Goal: Task Accomplishment & Management: Manage account settings

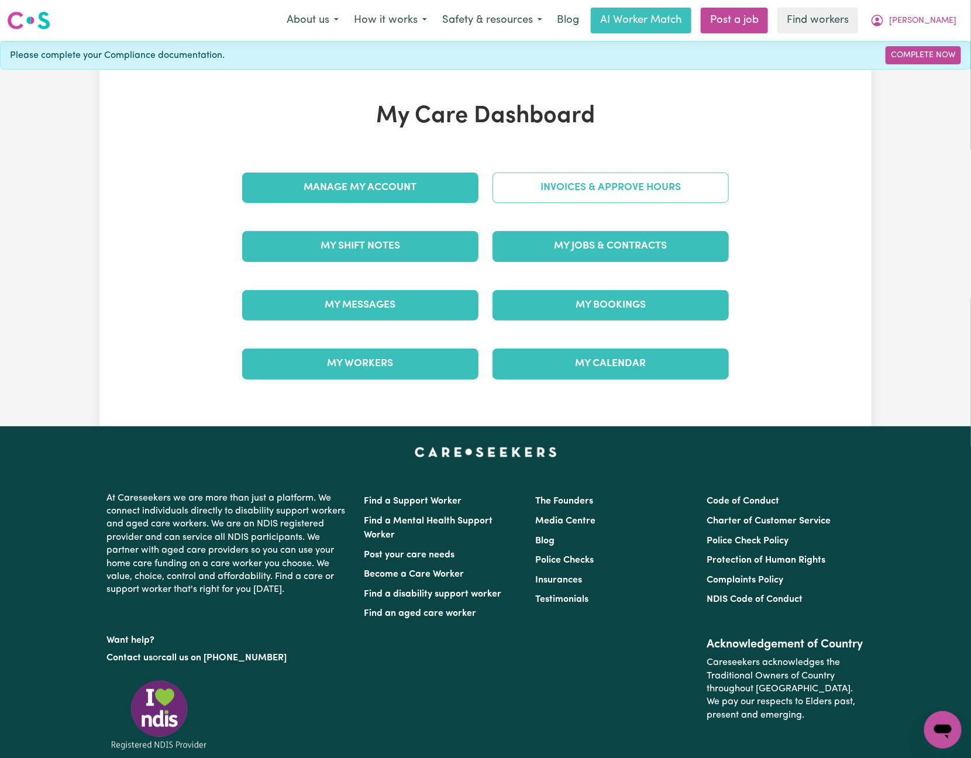
click at [610, 183] on link "Invoices & Approve Hours" at bounding box center [611, 188] width 236 height 30
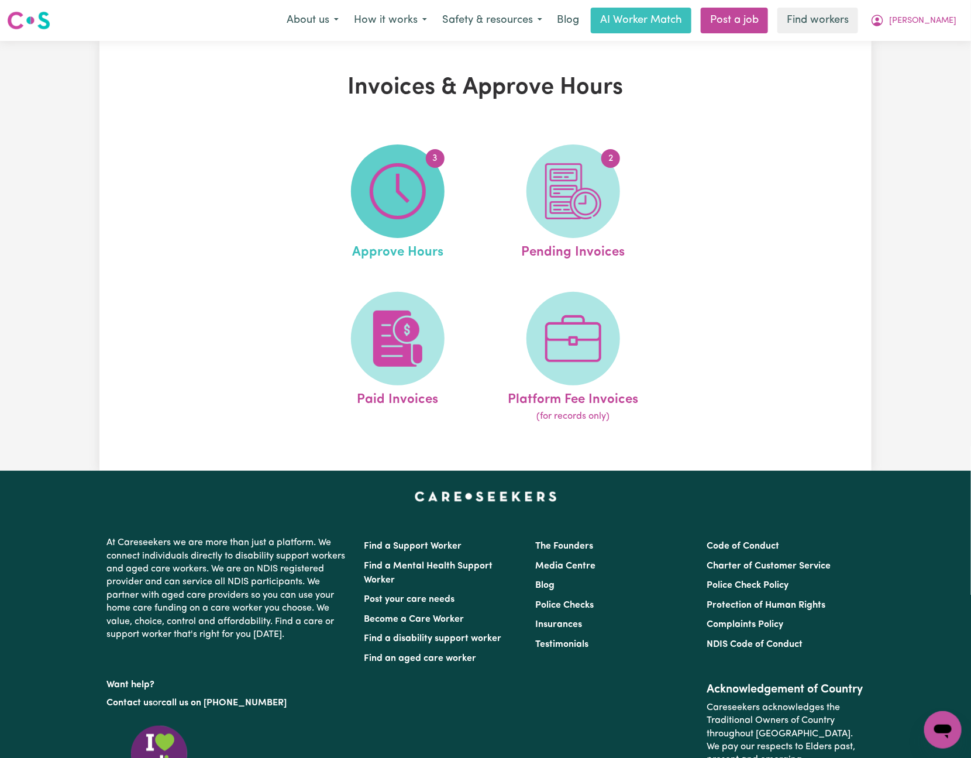
click at [443, 184] on span "3" at bounding box center [398, 192] width 94 height 94
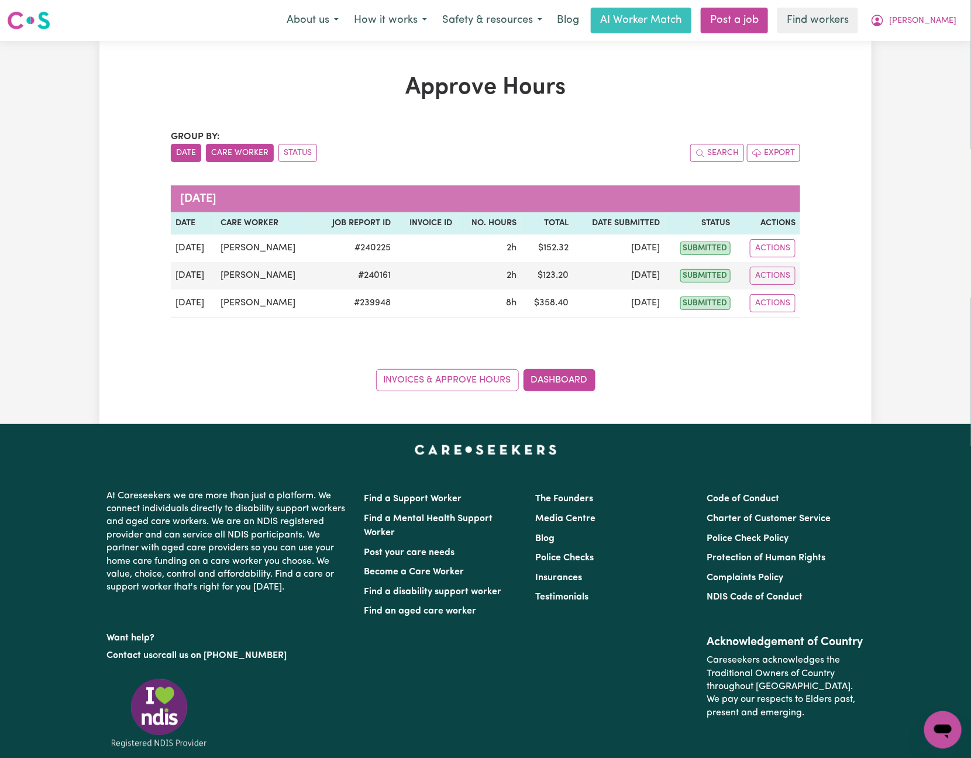
drag, startPoint x: 258, startPoint y: 146, endPoint x: 258, endPoint y: 159, distance: 12.3
click at [258, 146] on button "Care Worker" at bounding box center [240, 153] width 68 height 18
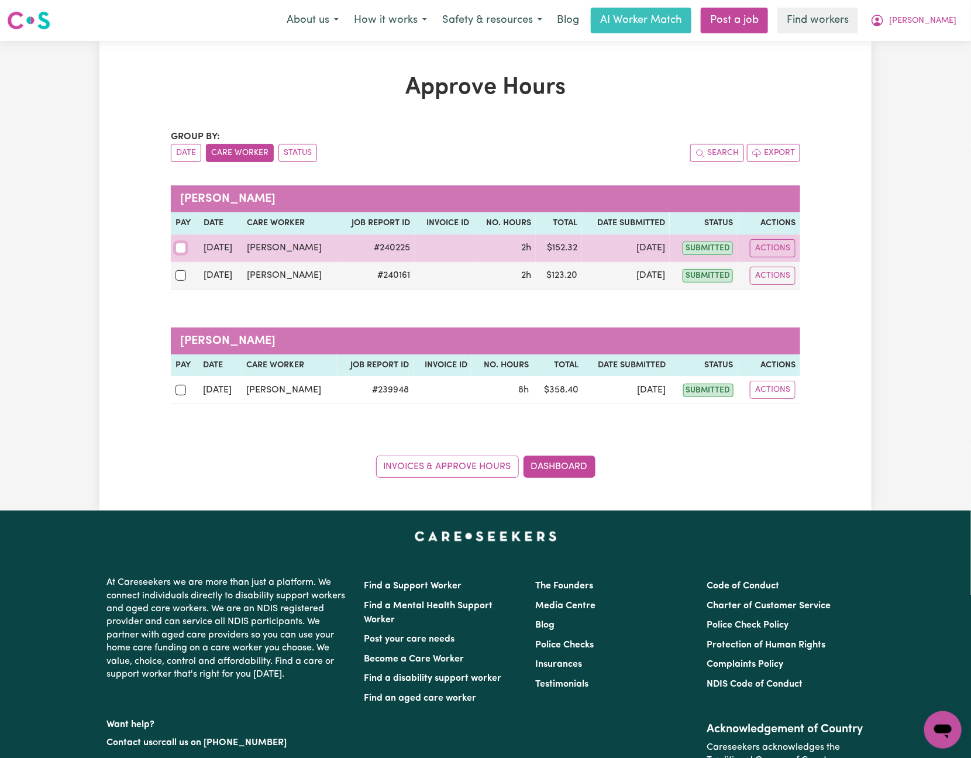
click at [179, 249] on input "checkbox" at bounding box center [181, 248] width 11 height 11
checkbox input "true"
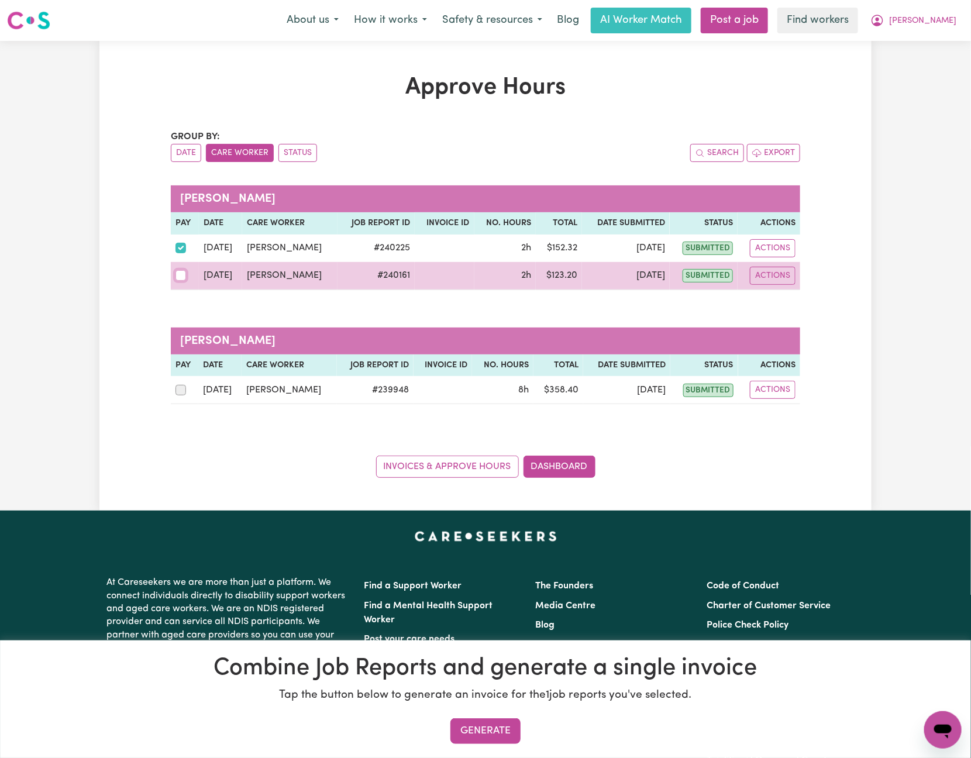
click at [181, 280] on input "checkbox" at bounding box center [181, 275] width 11 height 11
checkbox input "true"
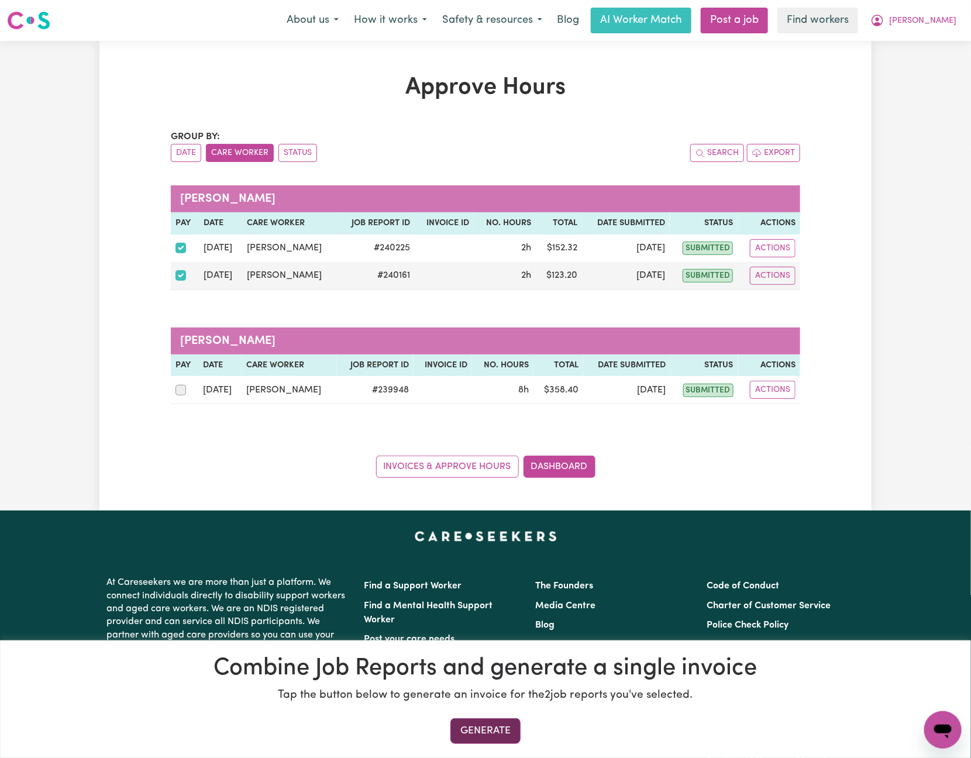
click at [497, 724] on button "Generate" at bounding box center [486, 732] width 70 height 26
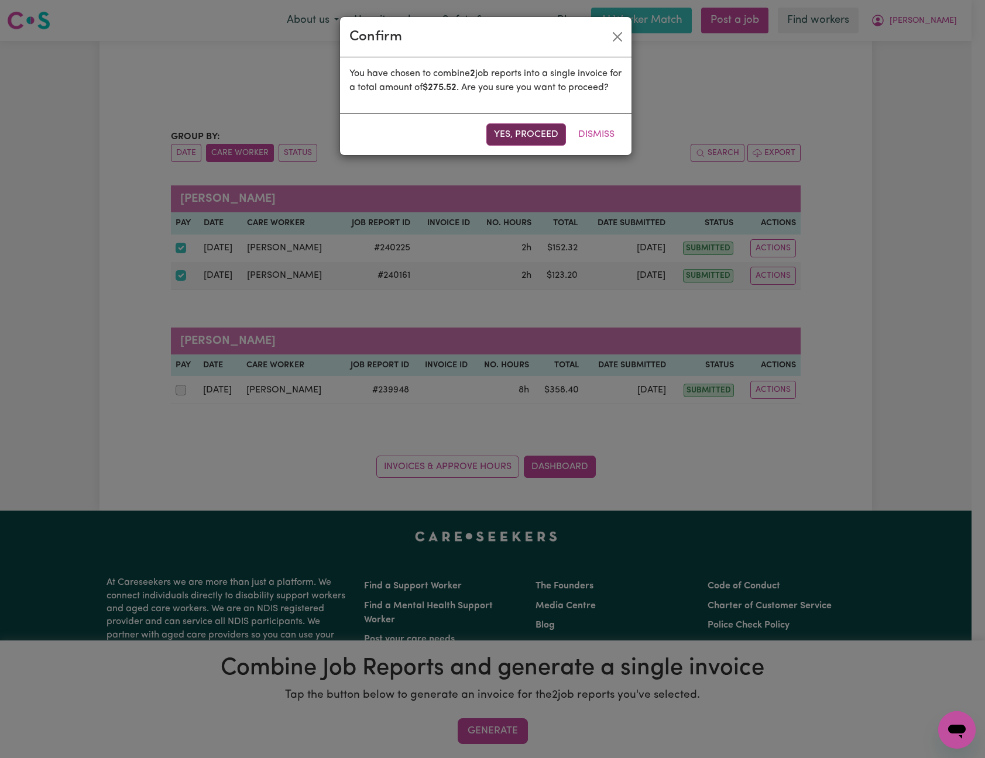
click at [503, 145] on button "Yes, proceed" at bounding box center [526, 134] width 80 height 22
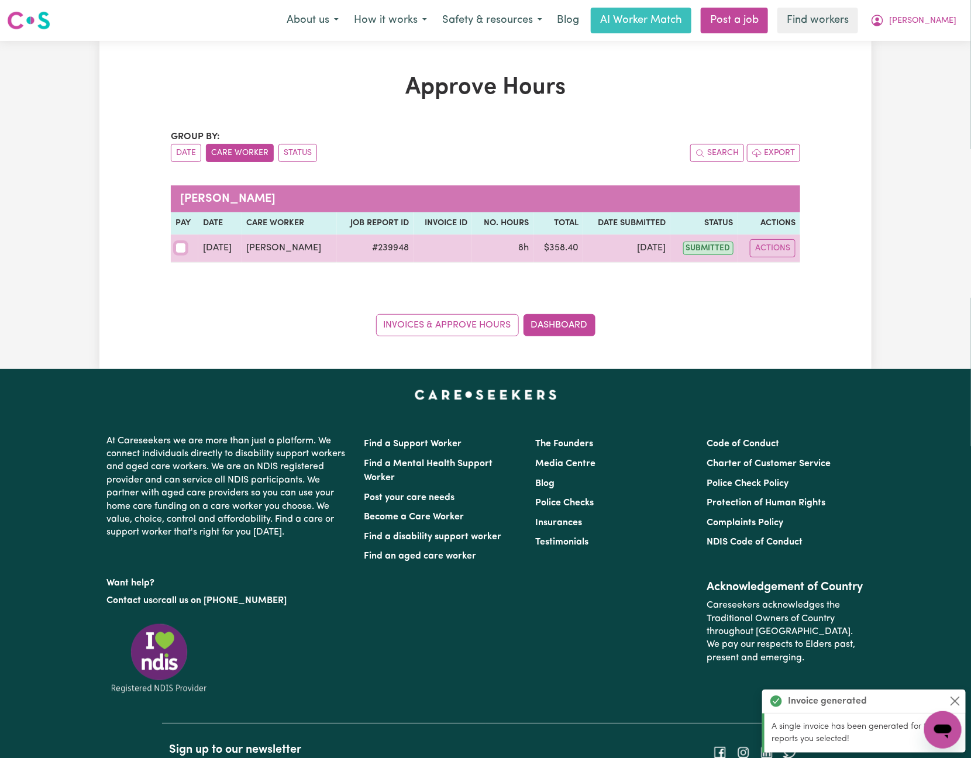
click at [185, 251] on input "checkbox" at bounding box center [181, 248] width 11 height 11
checkbox input "true"
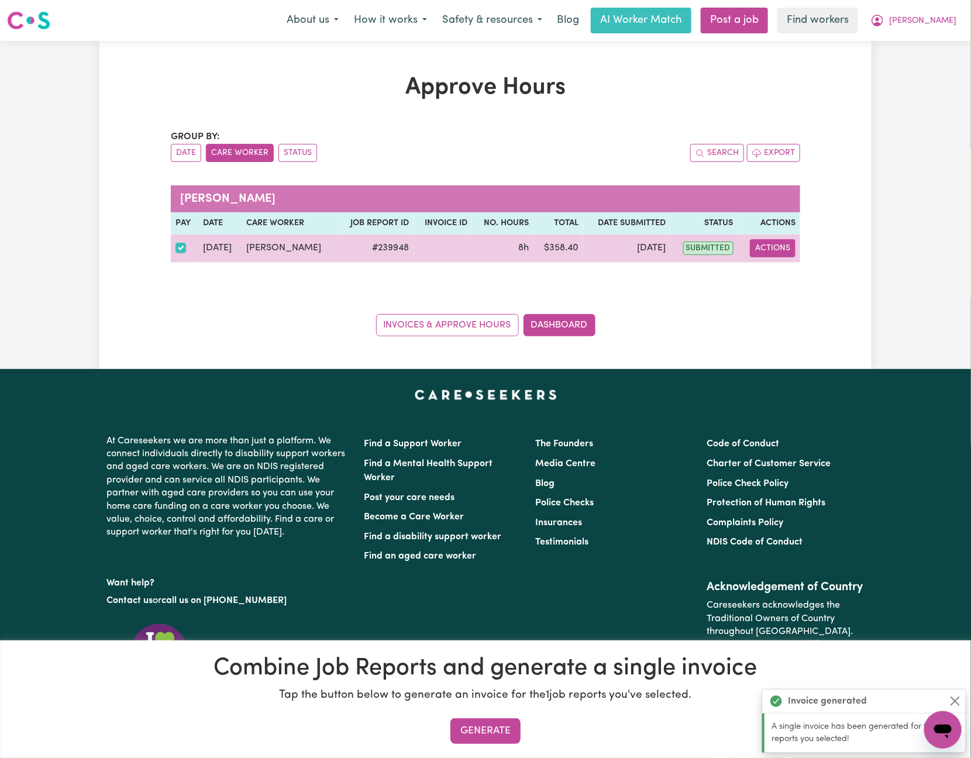
click at [766, 246] on button "Actions" at bounding box center [773, 248] width 46 height 18
click at [789, 280] on link "View Job Report" at bounding box center [801, 275] width 100 height 23
select select "pm"
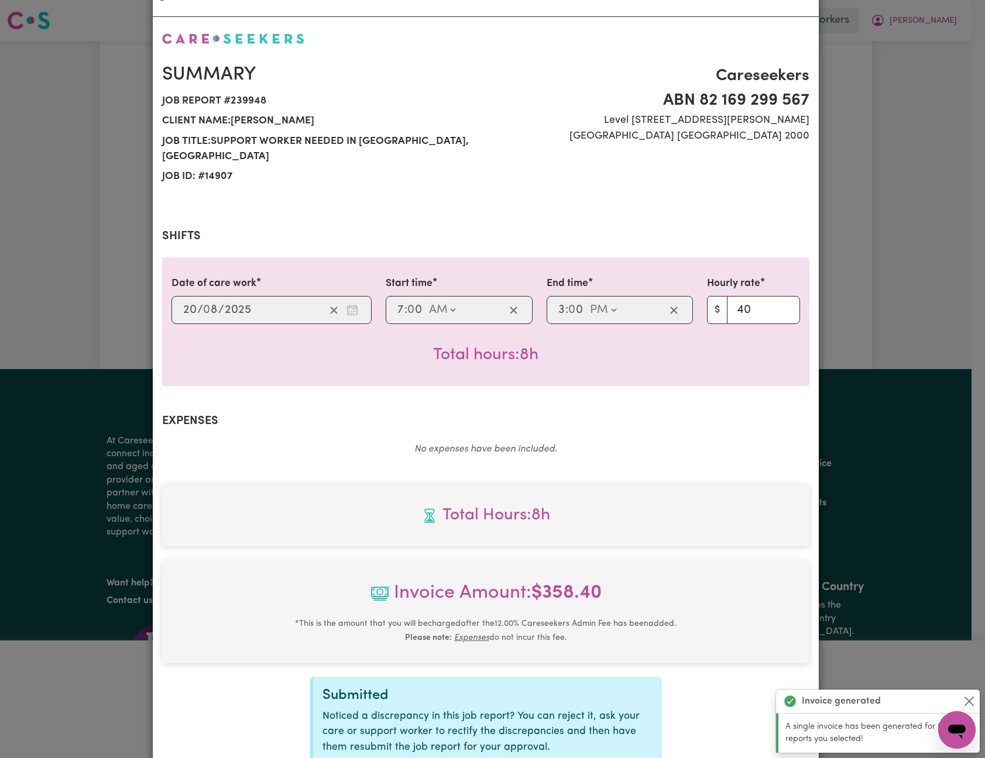
scroll to position [147, 0]
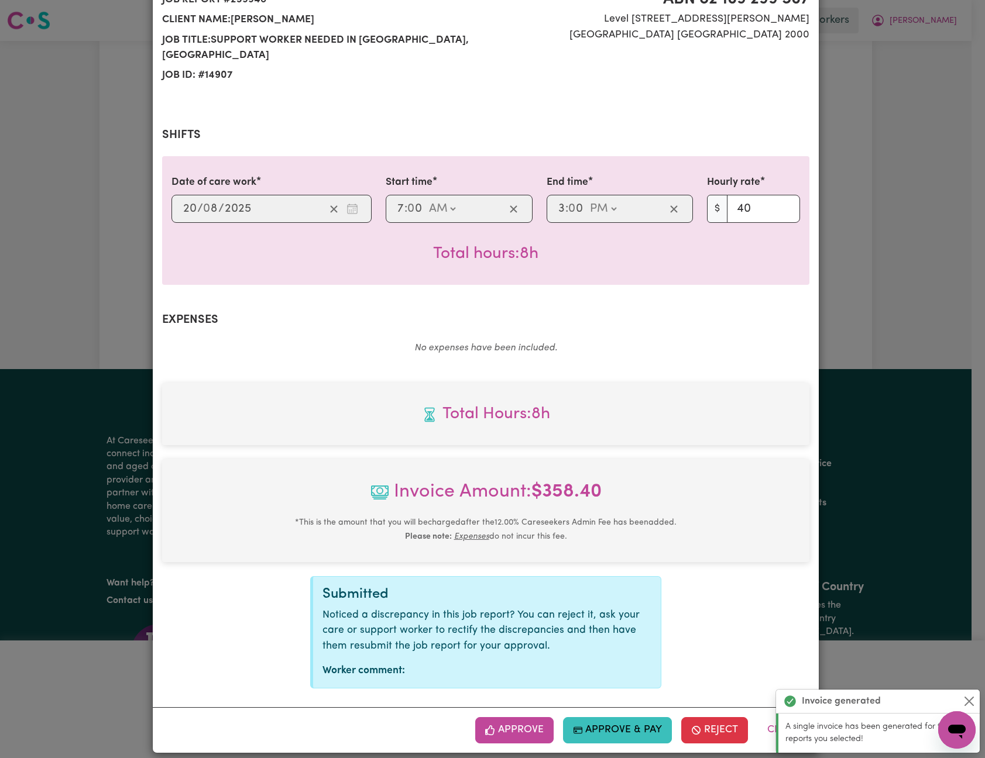
click at [517, 707] on div "Approve Approve & Pay Reject Close" at bounding box center [486, 729] width 666 height 45
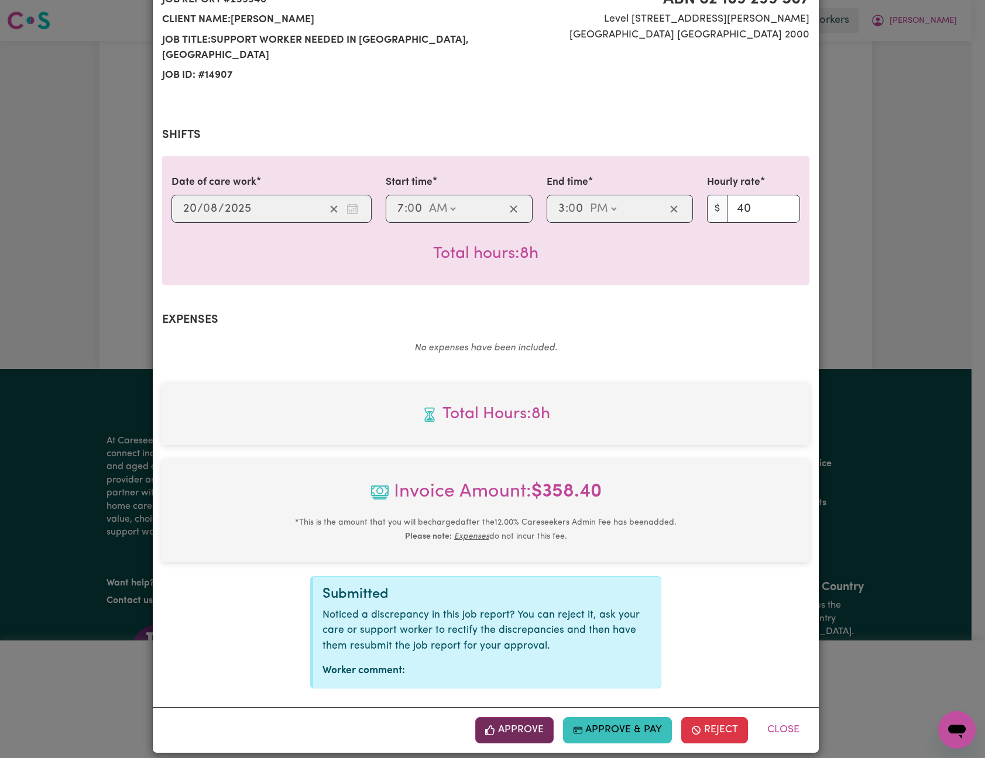
click at [528, 723] on button "Approve" at bounding box center [514, 730] width 78 height 26
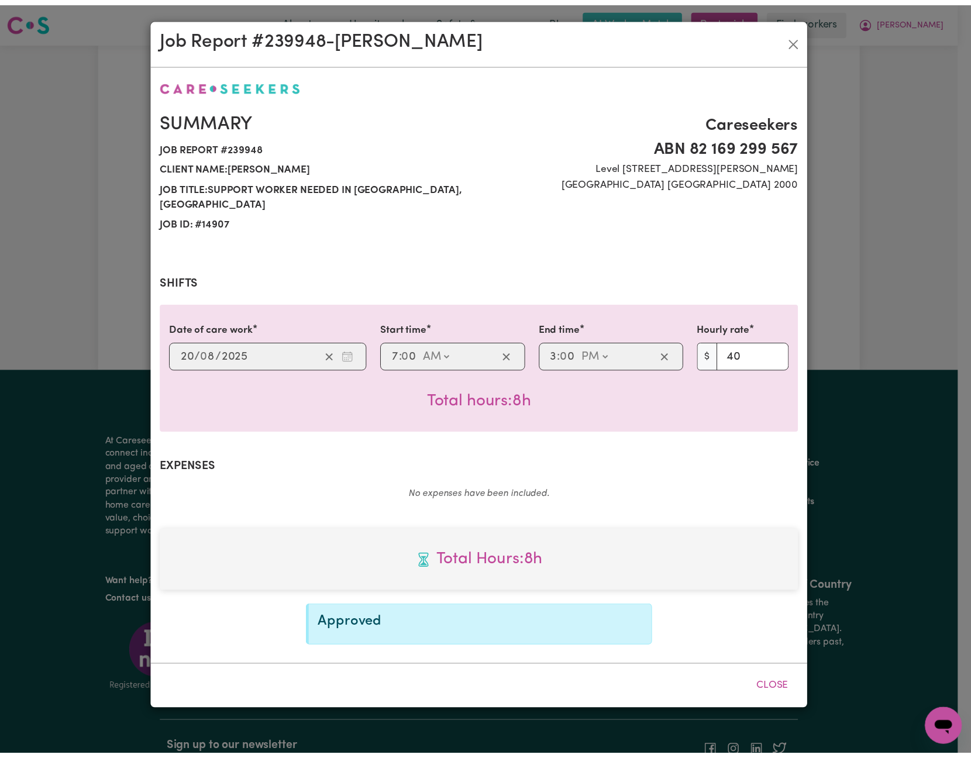
scroll to position [0, 0]
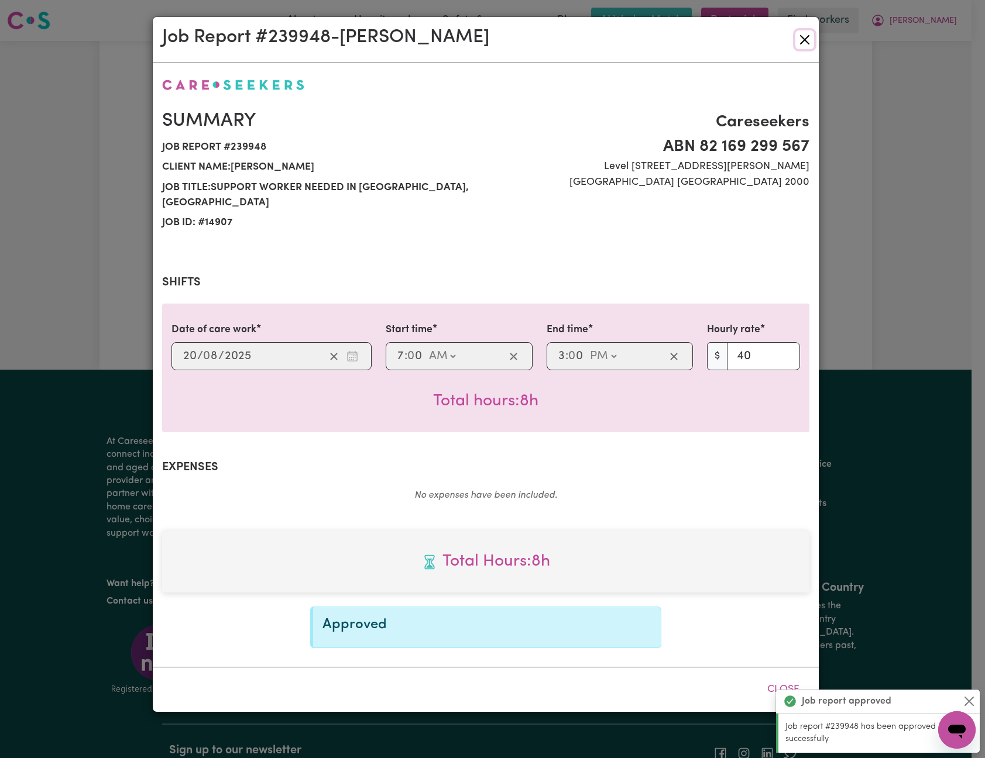
click at [806, 43] on button "Close" at bounding box center [804, 39] width 19 height 19
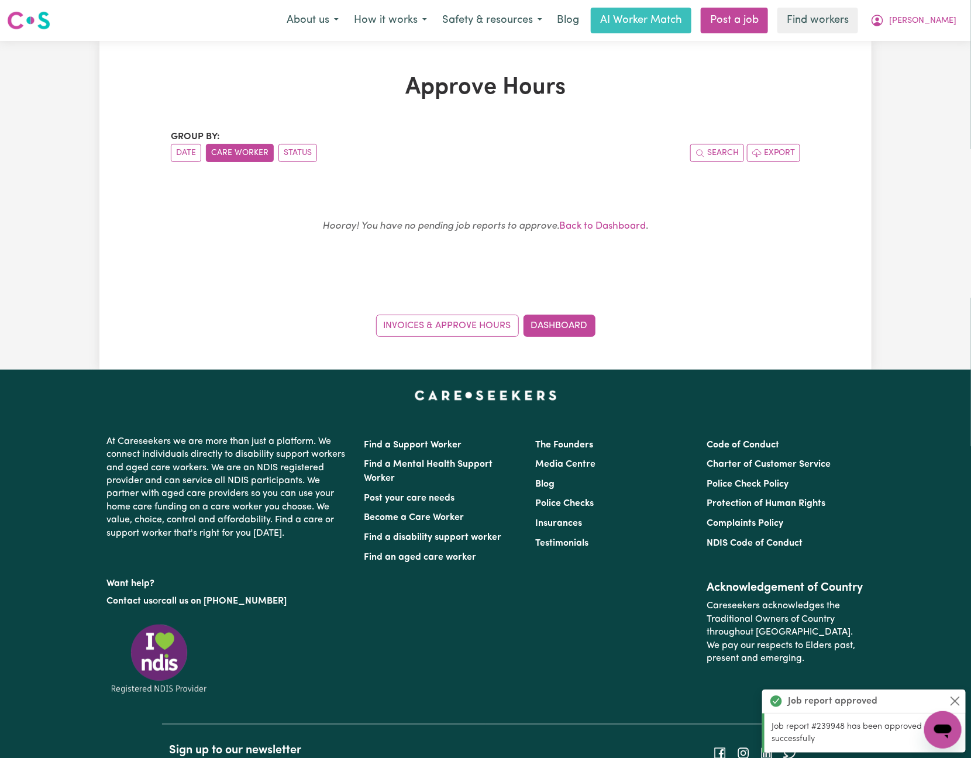
click at [937, 33] on div "Menu About us How it works Safety & resources Blog AI Worker Match Post a job F…" at bounding box center [485, 20] width 971 height 27
click at [946, 21] on span "[PERSON_NAME]" at bounding box center [922, 21] width 67 height 13
click at [936, 44] on link "My Dashboard" at bounding box center [917, 46] width 92 height 22
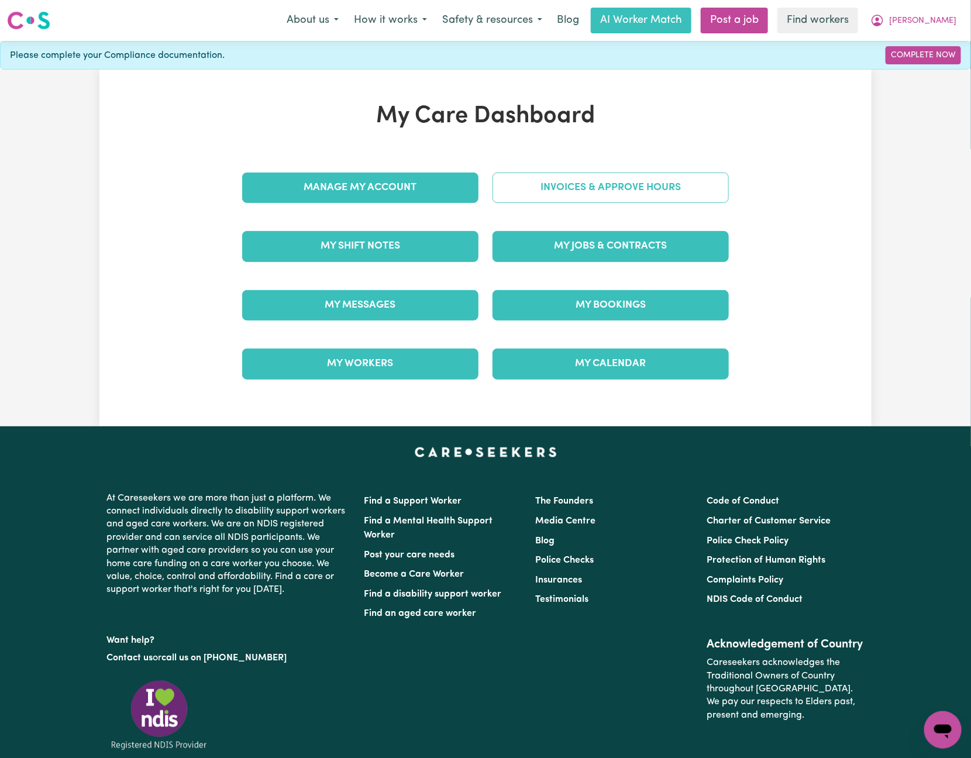
click at [555, 191] on link "Invoices & Approve Hours" at bounding box center [611, 188] width 236 height 30
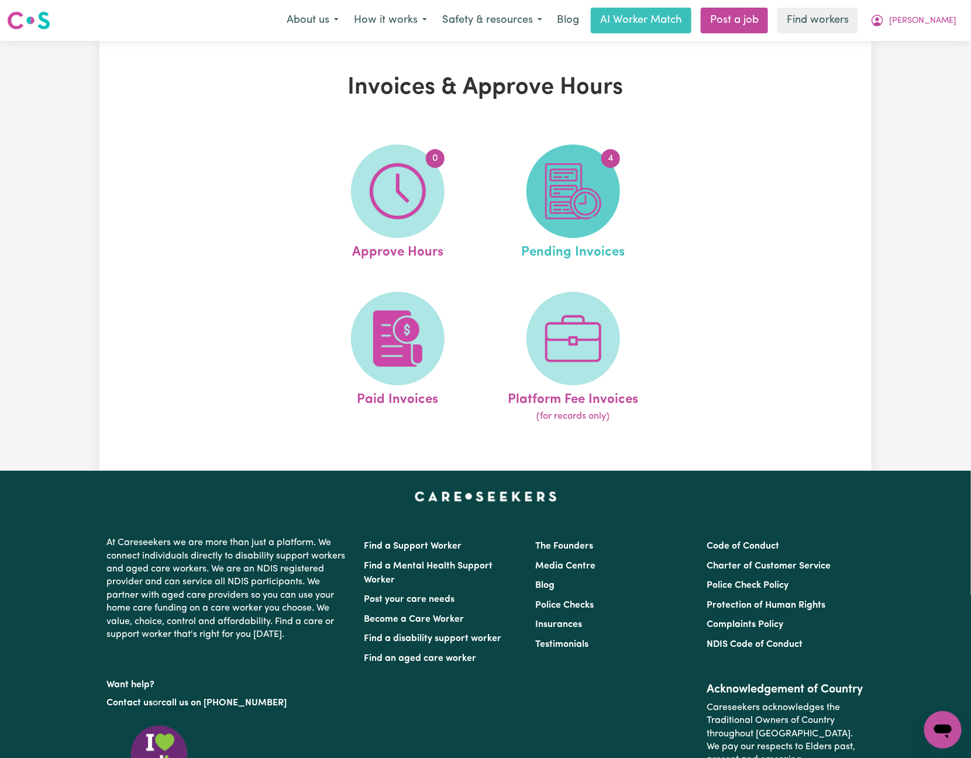
click at [553, 197] on img at bounding box center [573, 191] width 56 height 56
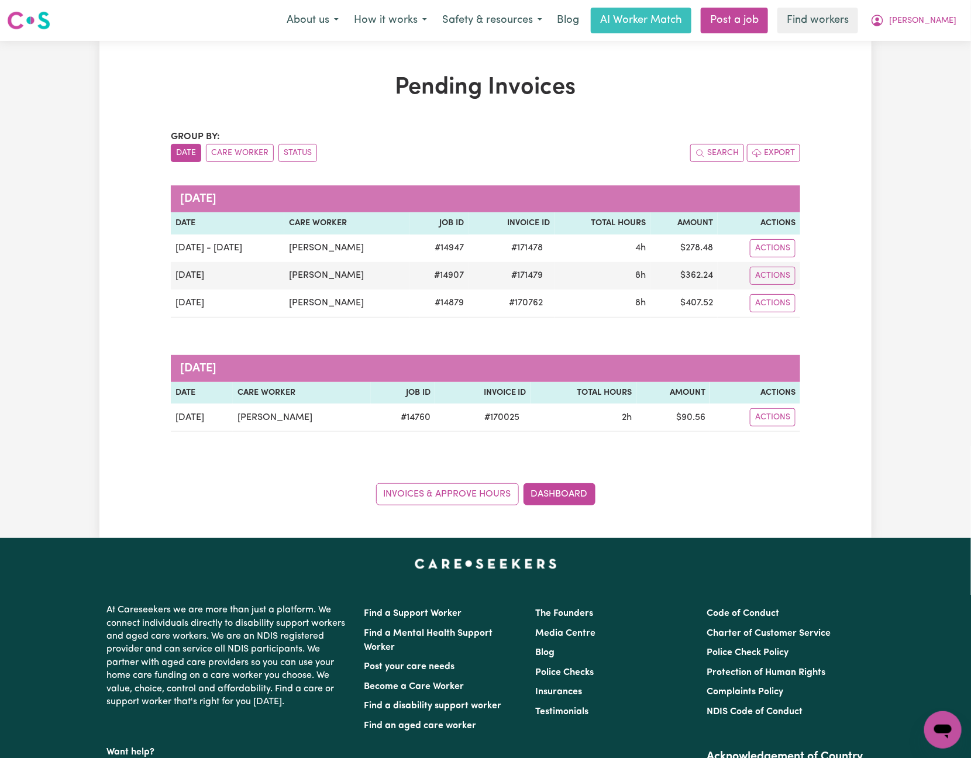
click at [211, 58] on div "Pending Invoices Group by: Date Care Worker Status Search Export [DATE] Date Ca…" at bounding box center [485, 289] width 772 height 497
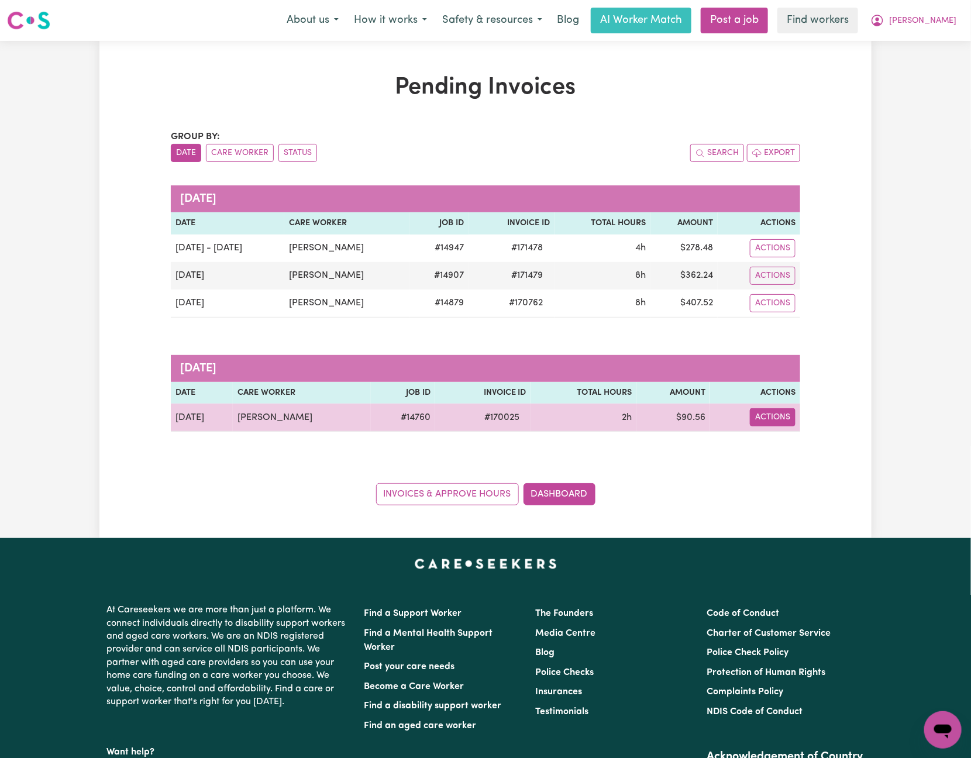
click at [774, 257] on button "Actions" at bounding box center [773, 248] width 46 height 18
click at [823, 448] on link "Download Invoice" at bounding box center [809, 445] width 107 height 23
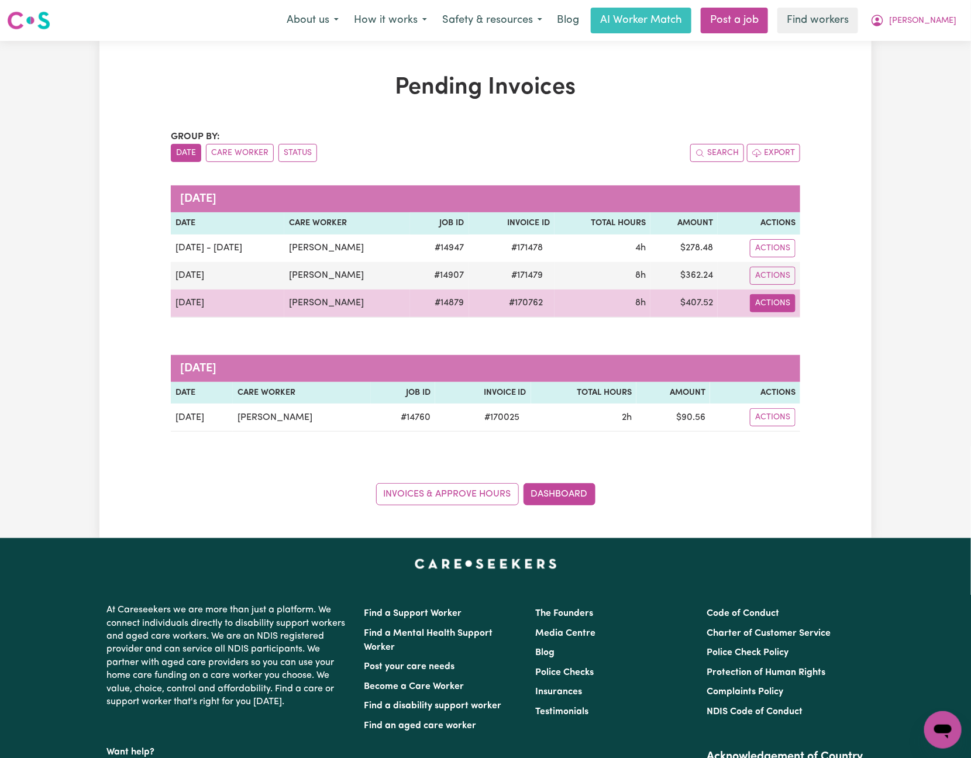
click at [771, 257] on button "Actions" at bounding box center [773, 248] width 46 height 18
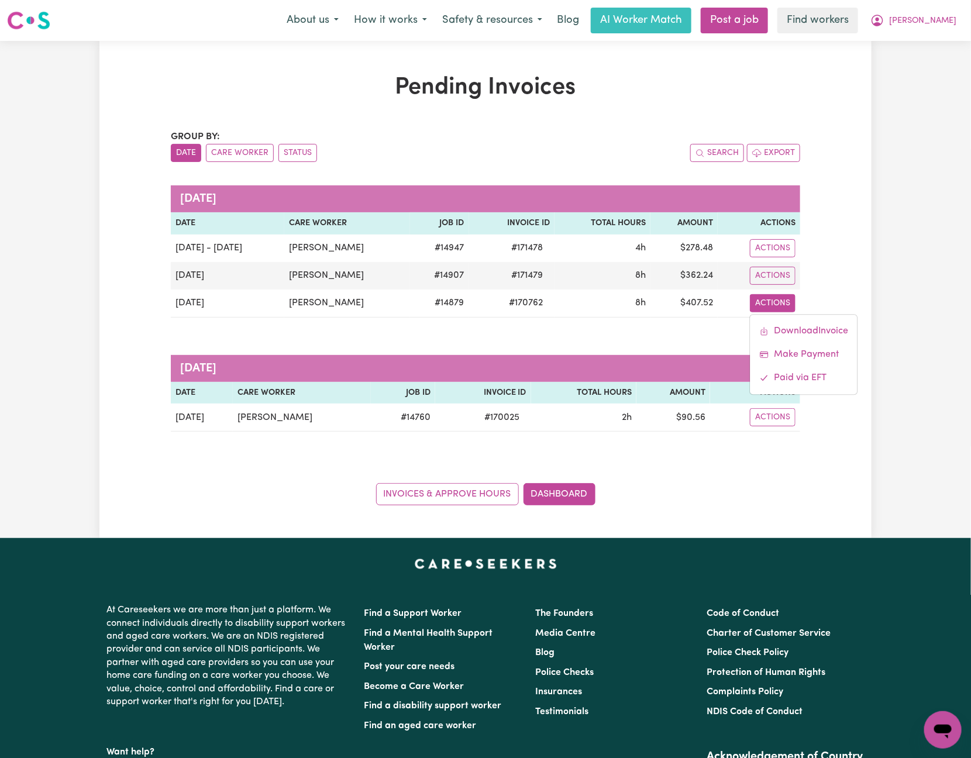
click at [887, 297] on div "Pending Invoices Group by: Date Care Worker Status Search Export [DATE] Date Ca…" at bounding box center [485, 289] width 971 height 497
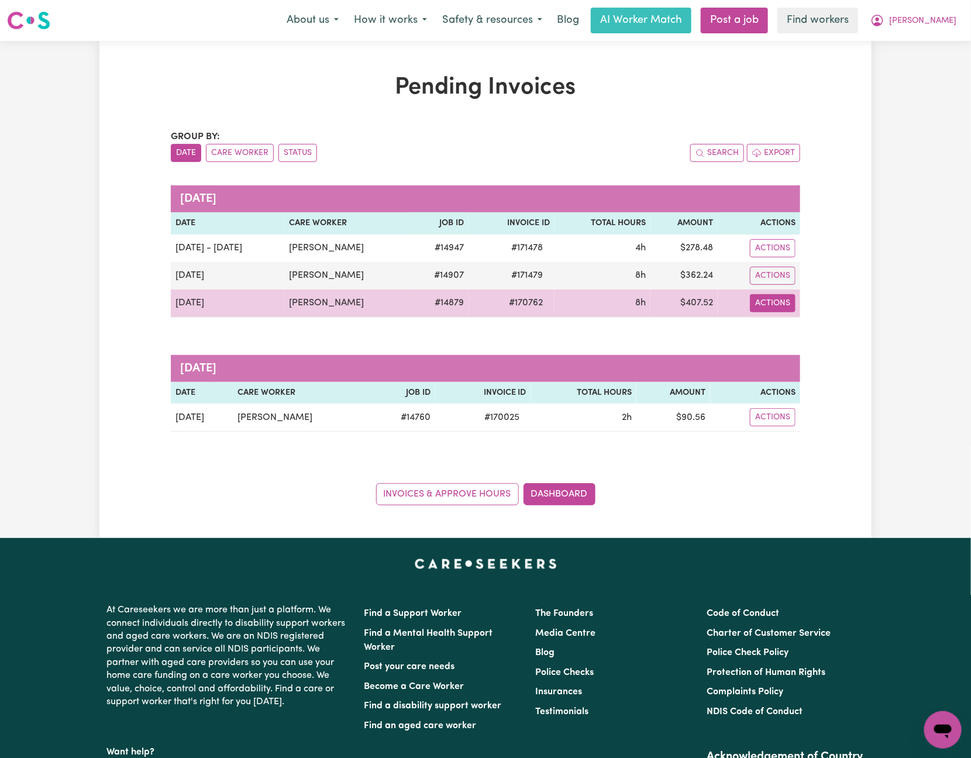
click at [775, 257] on button "Actions" at bounding box center [773, 248] width 46 height 18
click at [801, 327] on link "Download Invoice" at bounding box center [804, 331] width 107 height 23
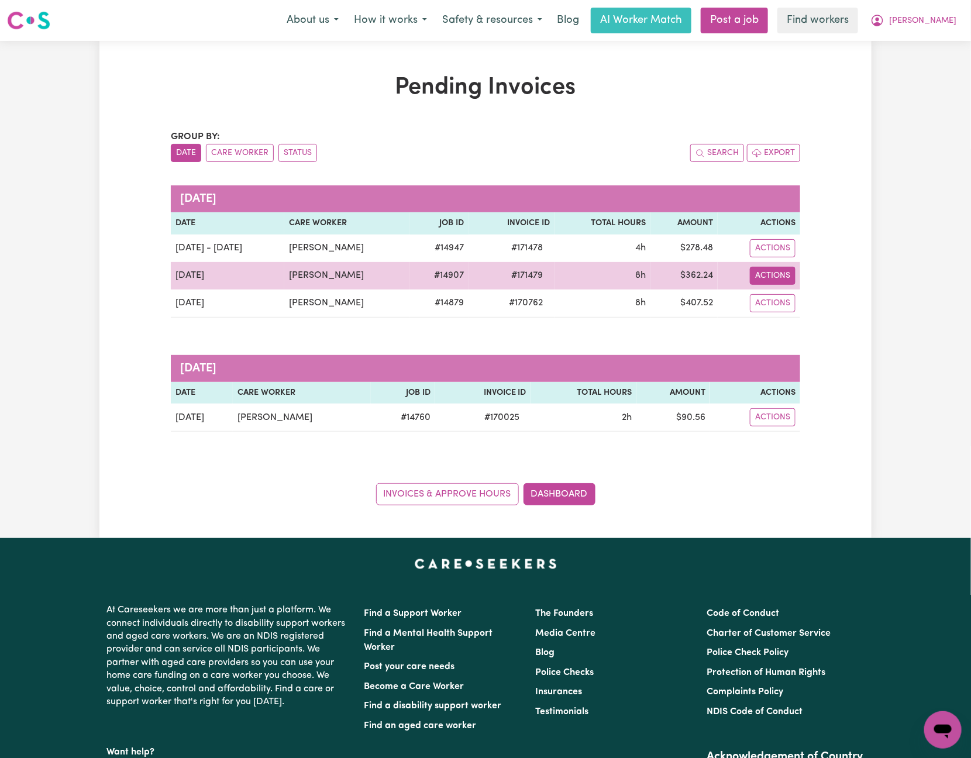
click at [783, 257] on button "Actions" at bounding box center [773, 248] width 46 height 18
click at [804, 303] on link "Download Invoice" at bounding box center [804, 303] width 107 height 23
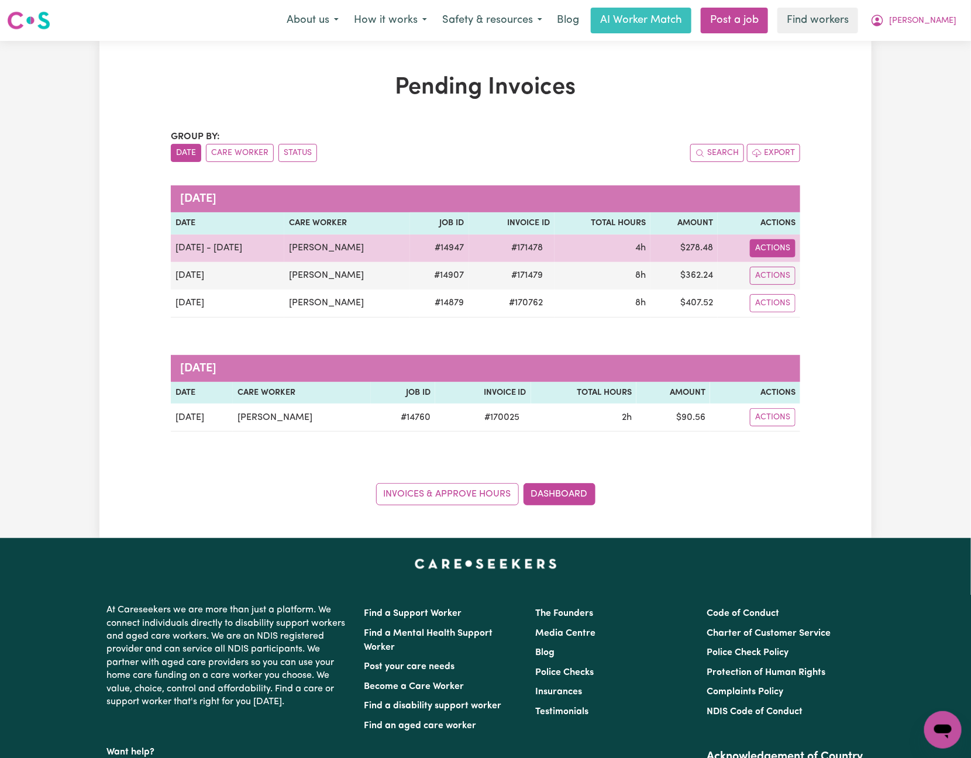
click at [785, 246] on button "Actions" at bounding box center [773, 248] width 46 height 18
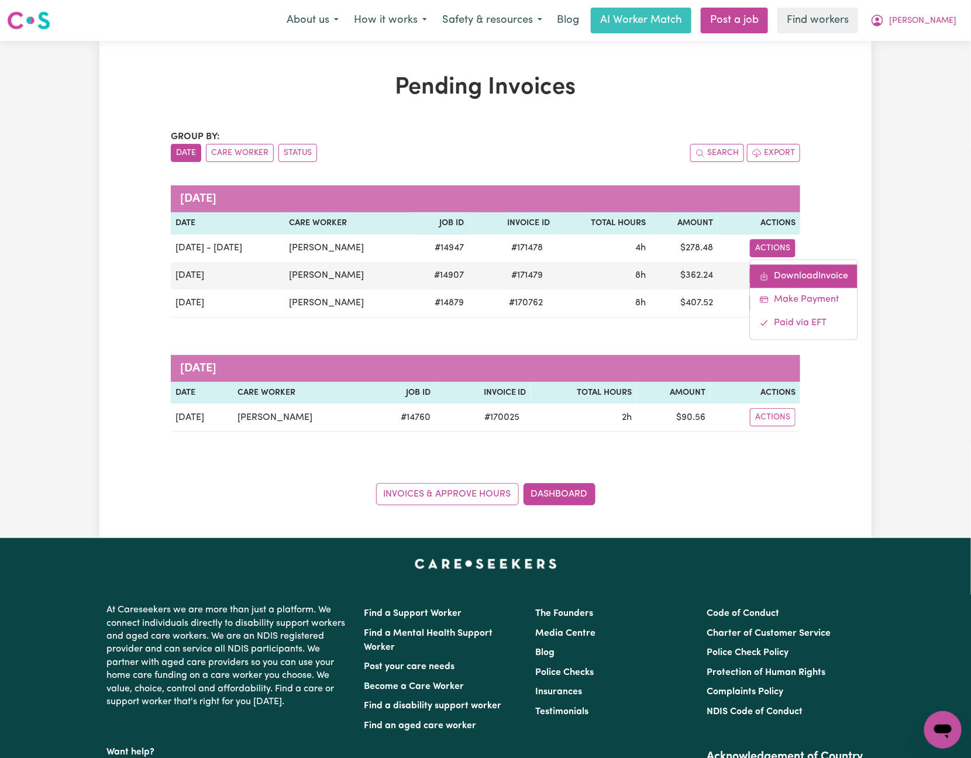
click at [811, 273] on link "Download Invoice" at bounding box center [804, 275] width 107 height 23
click at [939, 25] on span "[PERSON_NAME]" at bounding box center [922, 21] width 67 height 13
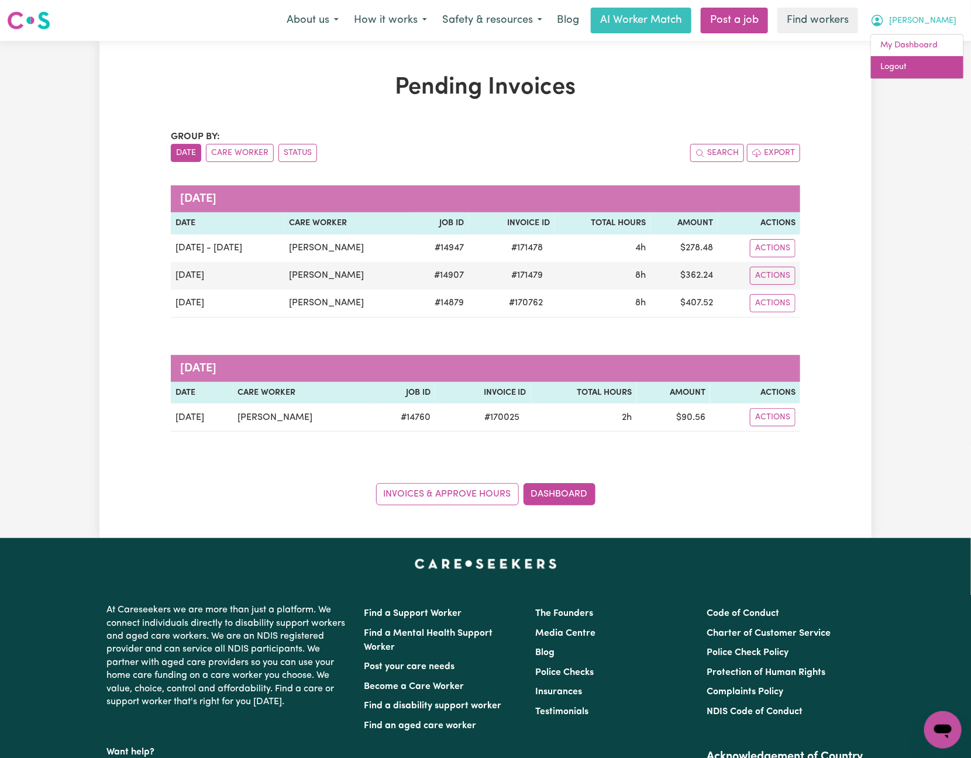
click at [943, 60] on link "Logout" at bounding box center [917, 67] width 92 height 22
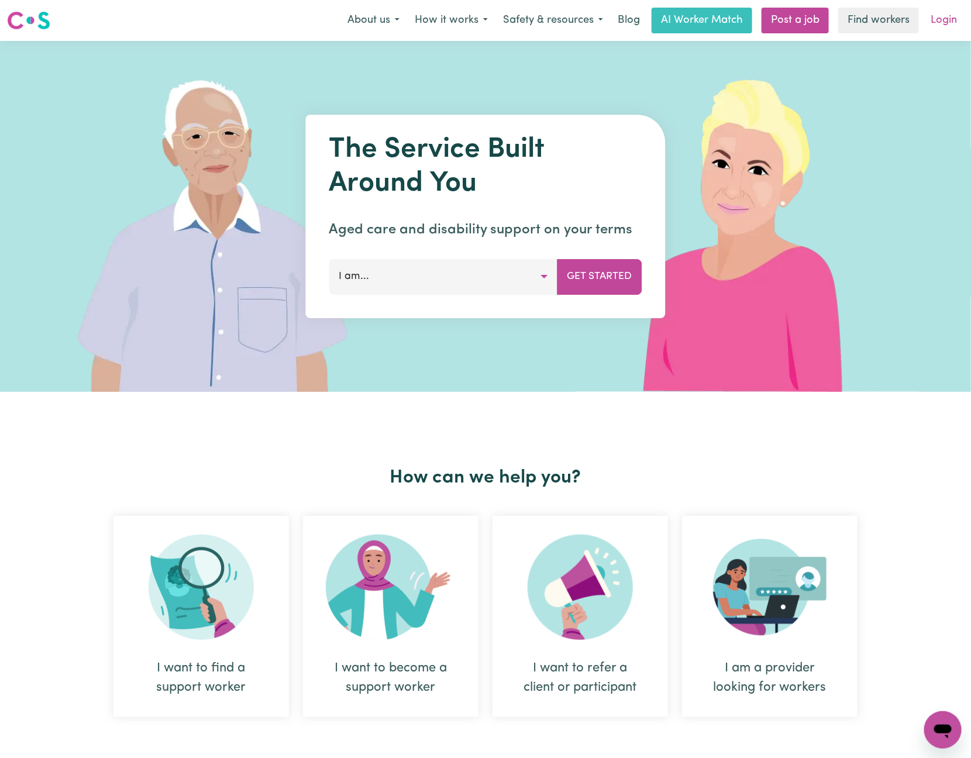
click at [951, 18] on link "Login" at bounding box center [944, 21] width 40 height 26
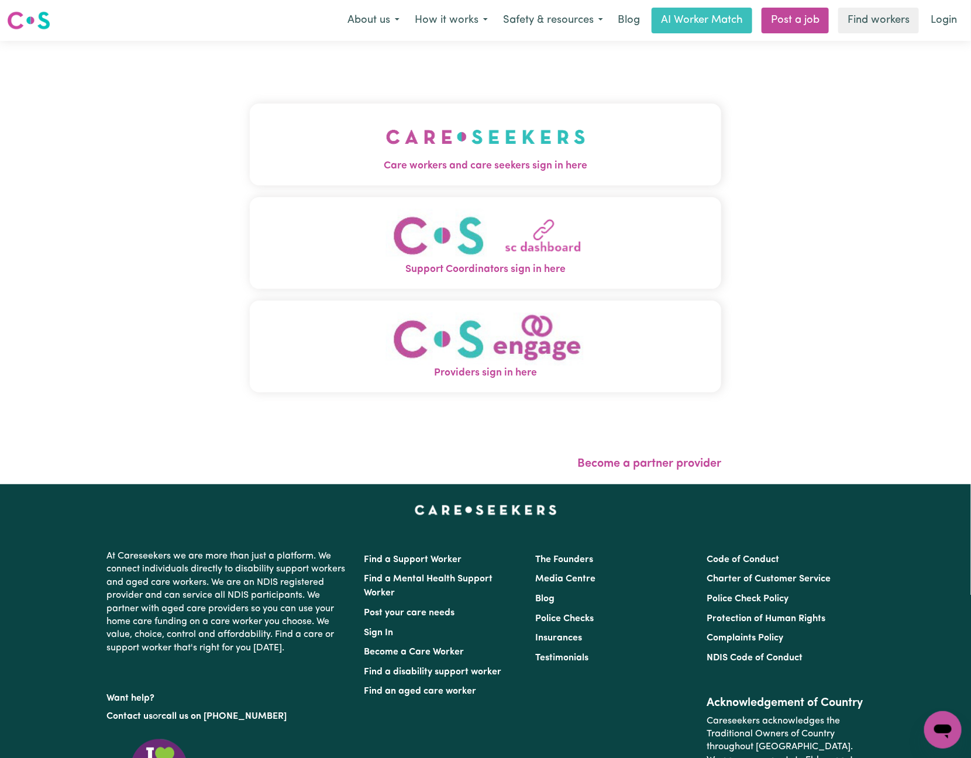
click at [575, 160] on span "Care workers and care seekers sign in here" at bounding box center [486, 166] width 472 height 15
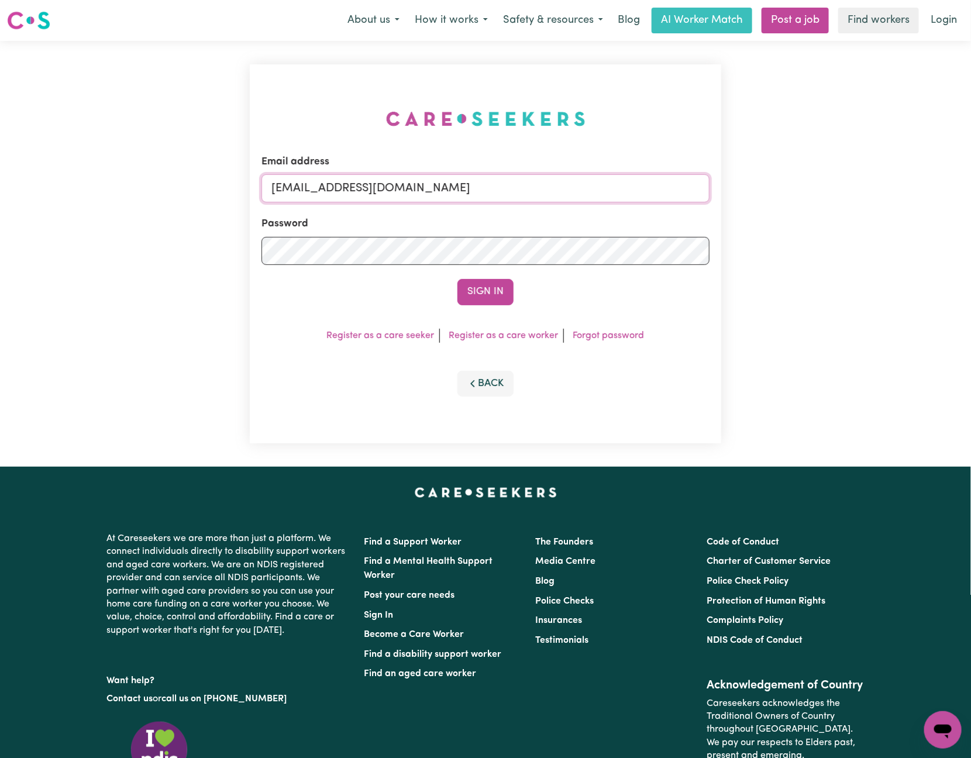
drag, startPoint x: 330, startPoint y: 187, endPoint x: 820, endPoint y: 166, distance: 490.8
click at [820, 166] on div "Email address [EMAIL_ADDRESS][DOMAIN_NAME] Password Sign In Register as a care …" at bounding box center [485, 254] width 971 height 426
paste input "NatashaPIC"
type input "[EMAIL_ADDRESS][PERSON_NAME][DOMAIN_NAME]"
click at [458, 279] on button "Sign In" at bounding box center [486, 292] width 56 height 26
